Goal: Task Accomplishment & Management: Use online tool/utility

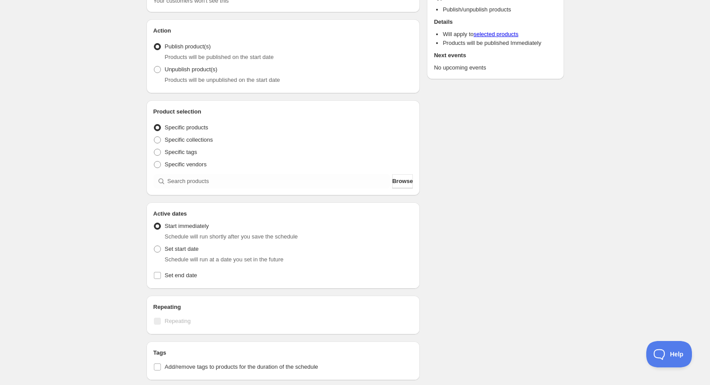
drag, startPoint x: 257, startPoint y: 17, endPoint x: 128, endPoint y: 26, distance: 129.1
click at [128, 26] on div "New schedule [DATE] 16:42. This page is ready New schedule [DATE] 16:42 Duplica…" at bounding box center [355, 263] width 710 height 670
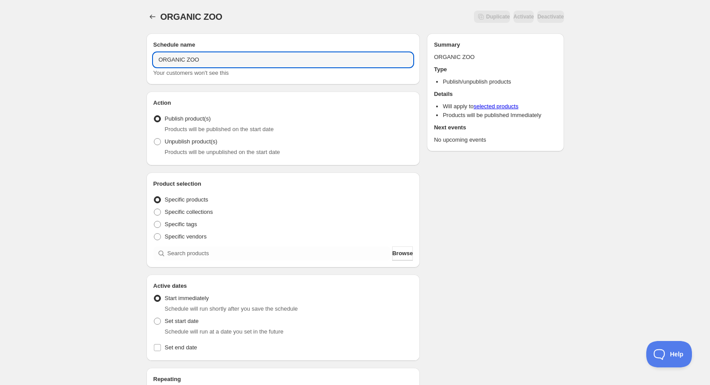
type input "ORGANIC ZOO"
click at [492, 222] on div "Schedule name ORGANIC ZOO Your customers won't see this Action Action Publish p…" at bounding box center [351, 339] width 425 height 626
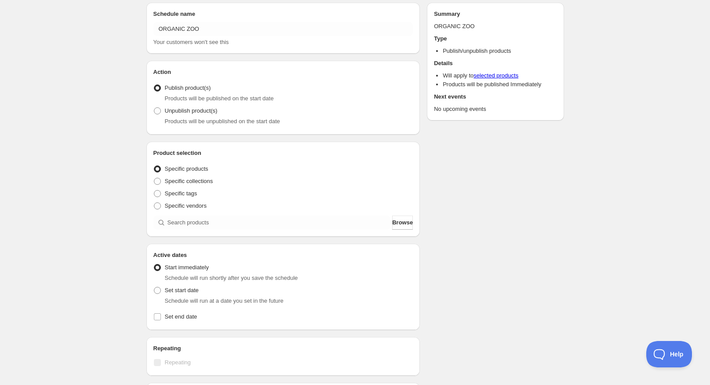
scroll to position [44, 0]
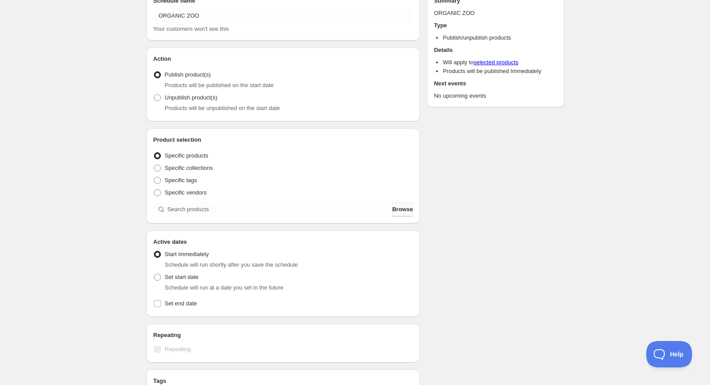
click at [392, 211] on button "Browse" at bounding box center [402, 209] width 21 height 14
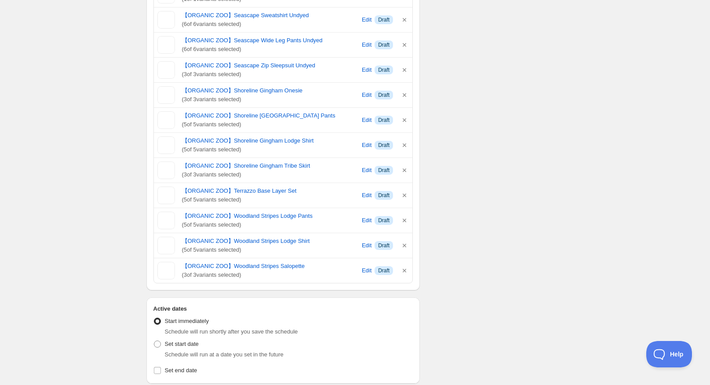
scroll to position [1626, 0]
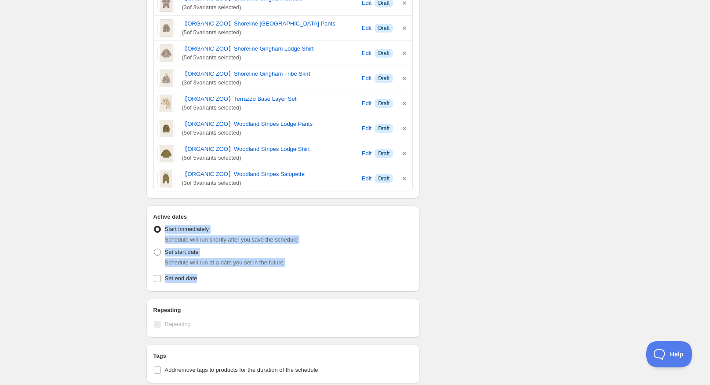
drag, startPoint x: 214, startPoint y: 280, endPoint x: 164, endPoint y: 235, distance: 67.5
click at [164, 235] on div "Active Date Type Start immediately Schedule will run shortly after you save the…" at bounding box center [283, 252] width 260 height 63
click at [327, 234] on div "Start immediately Schedule will run shortly after you save the schedule" at bounding box center [283, 233] width 260 height 21
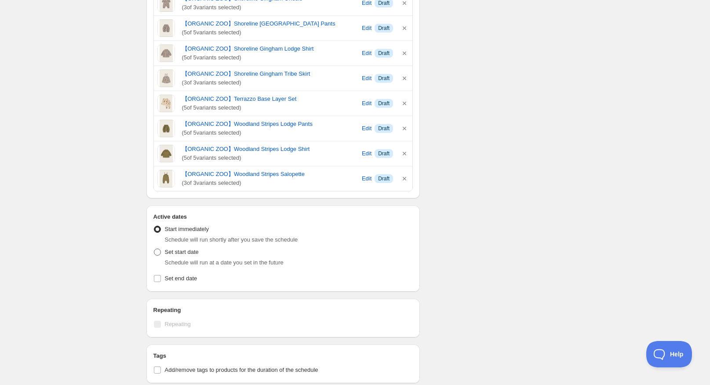
click at [157, 253] on span at bounding box center [157, 251] width 7 height 7
click at [154, 249] on input "Set start date" at bounding box center [154, 248] width 0 height 0
radio input "true"
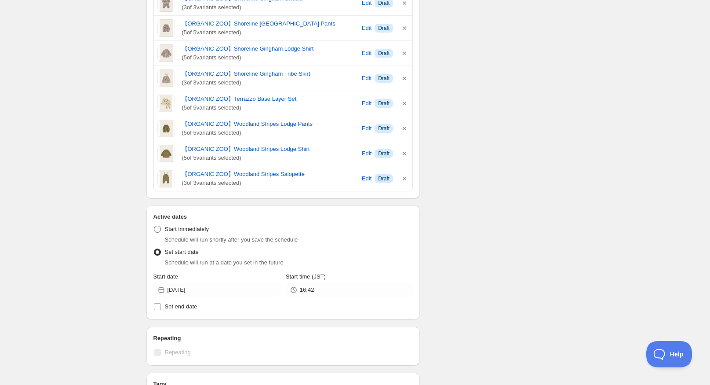
click at [158, 232] on span at bounding box center [157, 229] width 7 height 7
click at [154, 226] on input "Start immediately" at bounding box center [154, 226] width 0 height 0
radio input "true"
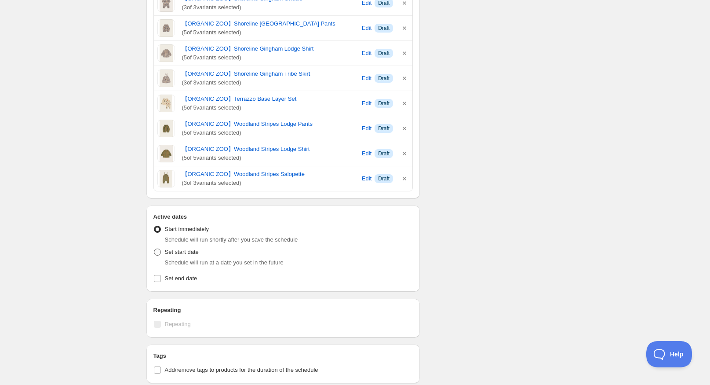
click at [156, 248] on span at bounding box center [157, 251] width 7 height 7
click at [154, 248] on input "Set start date" at bounding box center [154, 248] width 0 height 0
radio input "true"
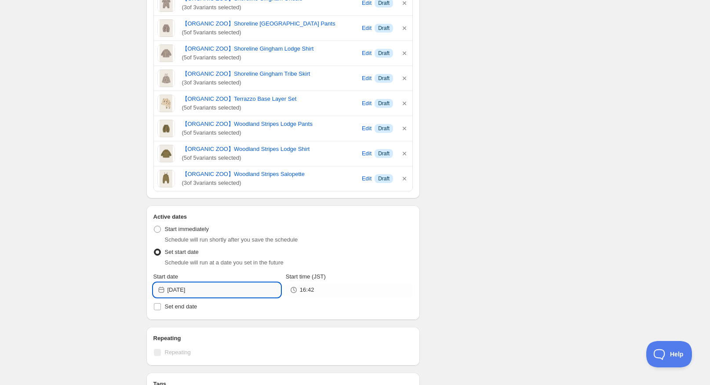
click at [243, 289] on input "[DATE]" at bounding box center [223, 290] width 113 height 14
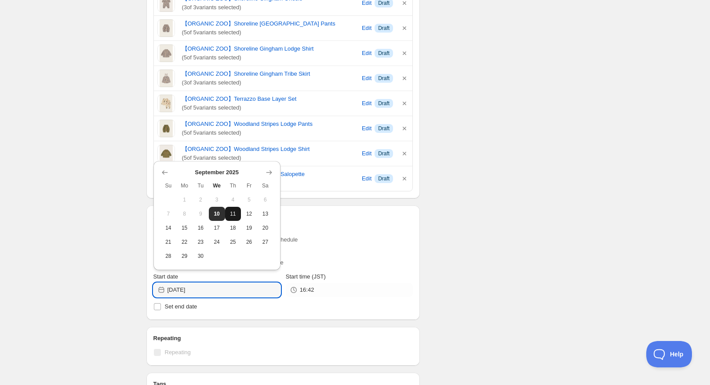
click at [232, 214] on span "11" at bounding box center [233, 213] width 9 height 7
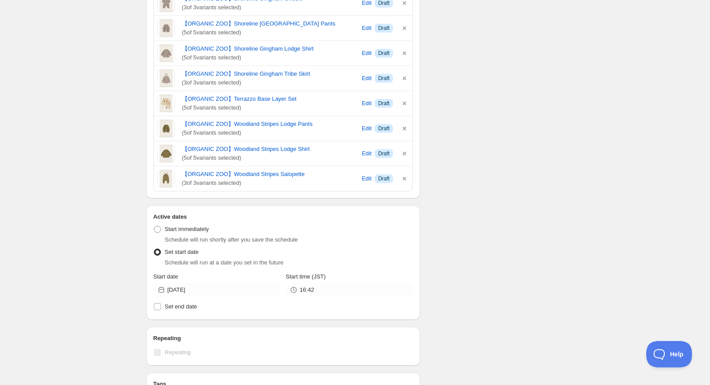
type input "[DATE]"
click at [336, 291] on input "16:42" at bounding box center [356, 290] width 113 height 14
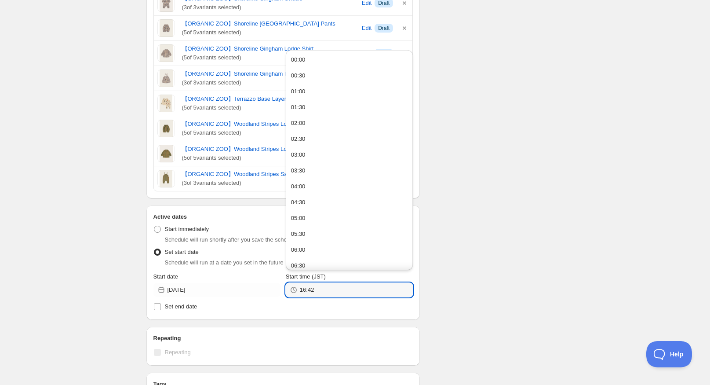
drag, startPoint x: 332, startPoint y: 291, endPoint x: 297, endPoint y: 296, distance: 35.4
click at [297, 296] on div "16:42" at bounding box center [349, 290] width 127 height 14
type input "19"
drag, startPoint x: 408, startPoint y: 113, endPoint x: 408, endPoint y: 131, distance: 17.1
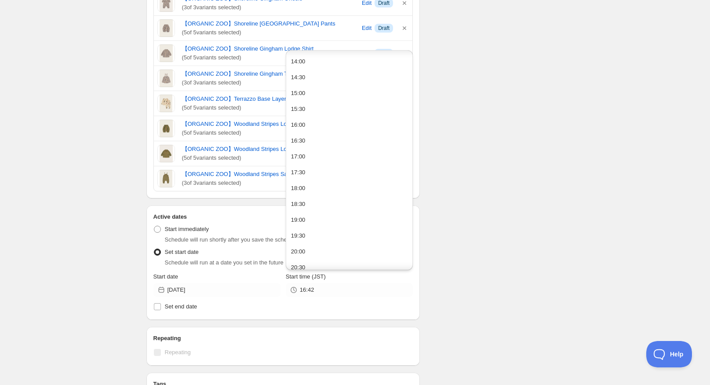
scroll to position [462, 0]
click at [320, 196] on button "19:00" at bounding box center [349, 199] width 122 height 14
type input "19:00"
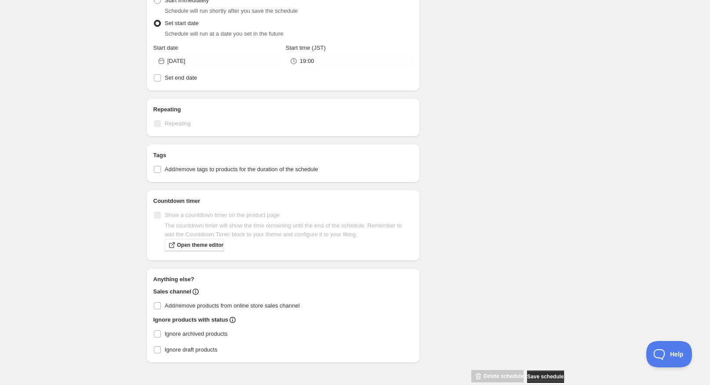
scroll to position [1870, 0]
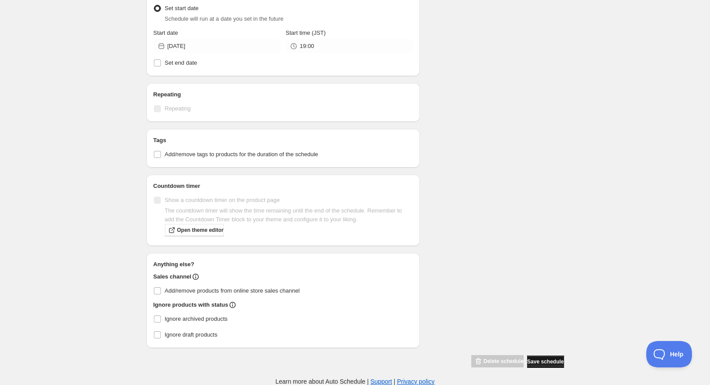
click at [534, 364] on button "Save schedule" at bounding box center [545, 361] width 36 height 12
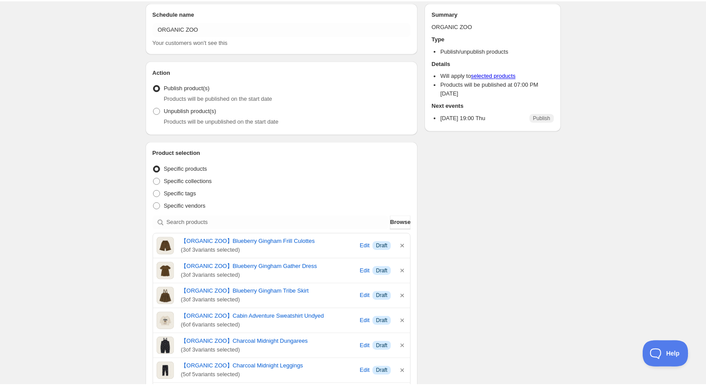
scroll to position [44, 0]
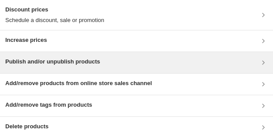
click at [88, 62] on h3 "Publish and/or unpublish products" at bounding box center [52, 61] width 95 height 9
